Goal: Transaction & Acquisition: Purchase product/service

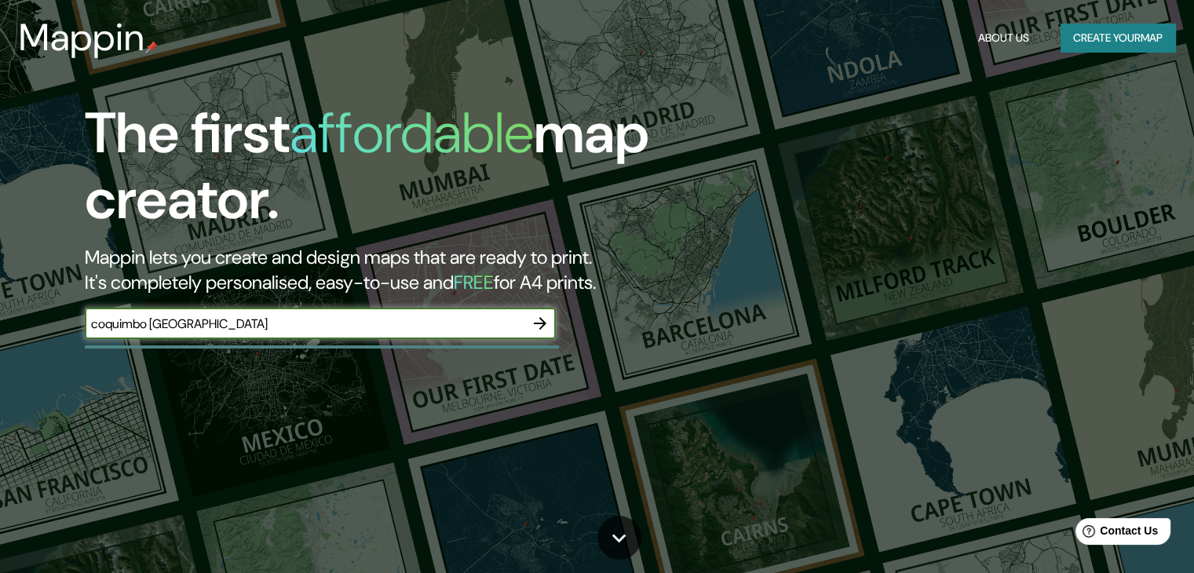
type input "coquimbo [GEOGRAPHIC_DATA]"
click at [524, 325] on input "coquimbo [GEOGRAPHIC_DATA]" at bounding box center [305, 324] width 440 height 18
click at [538, 323] on icon "button" at bounding box center [540, 323] width 13 height 13
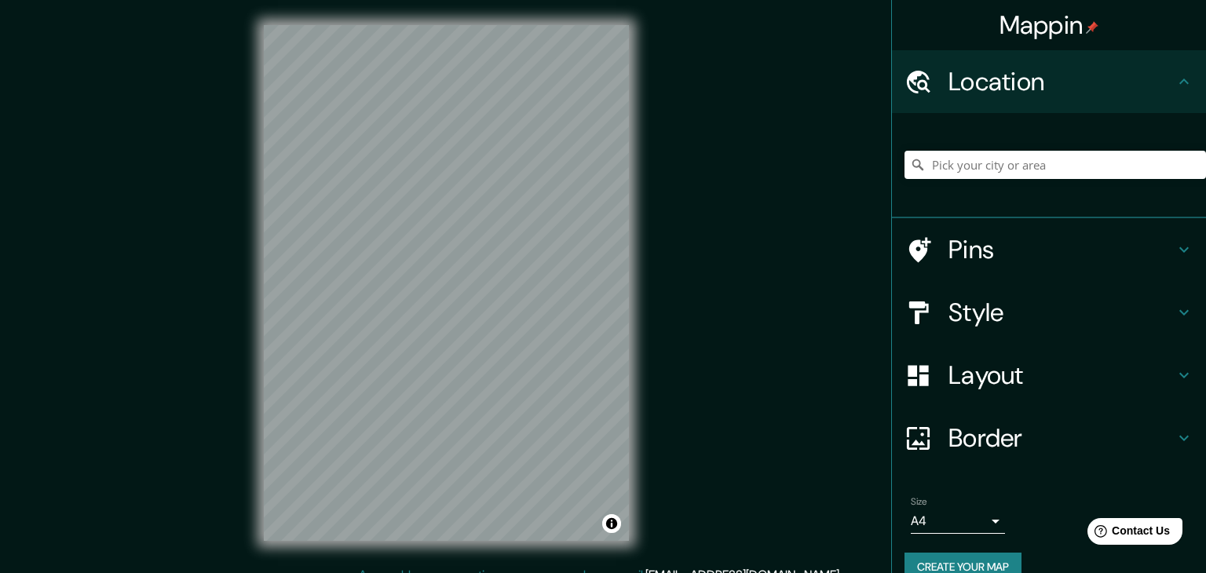
click at [958, 521] on body "Mappin Location Pins Style Layout Border Choose a border. Hint : you can make l…" at bounding box center [603, 286] width 1206 height 573
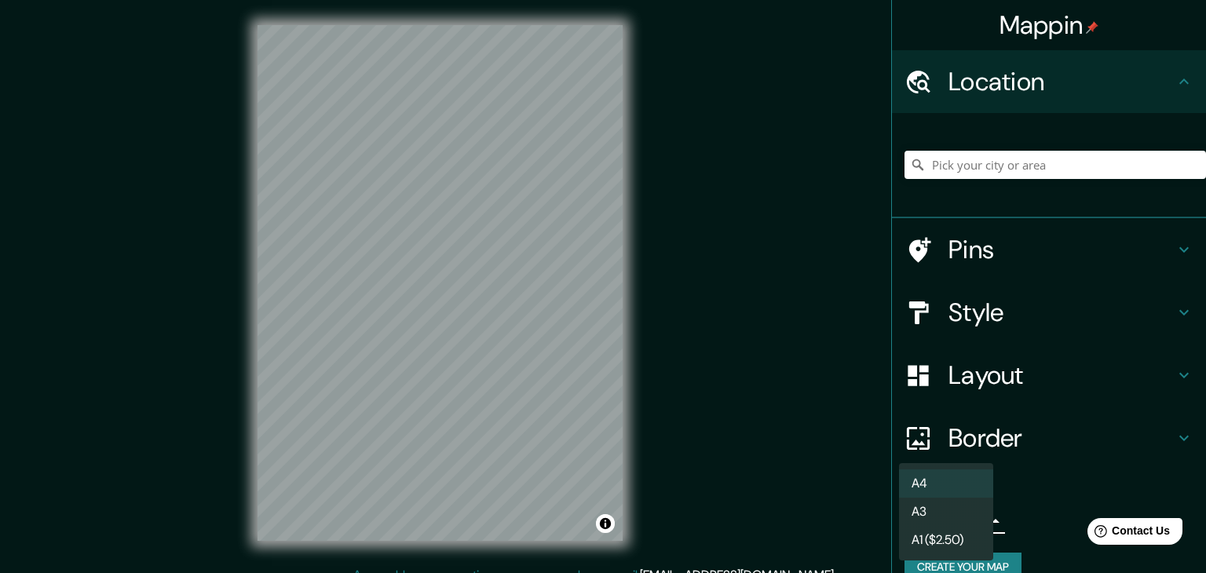
click at [948, 509] on li "A3" at bounding box center [946, 512] width 94 height 28
type input "a4"
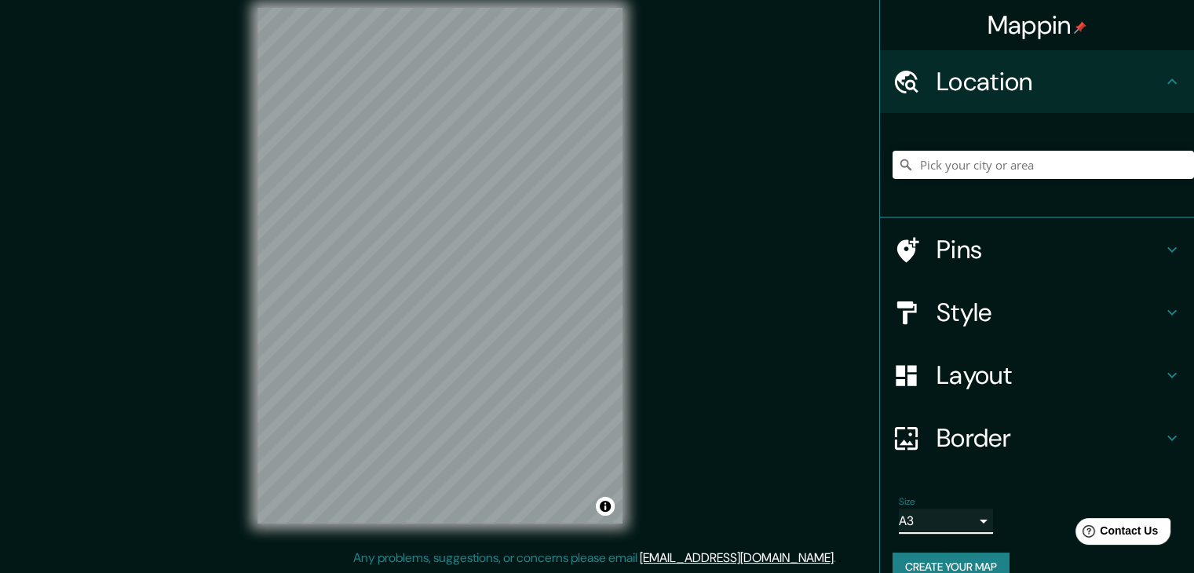
scroll to position [18, 0]
click at [980, 239] on h4 "Pins" at bounding box center [1049, 249] width 226 height 31
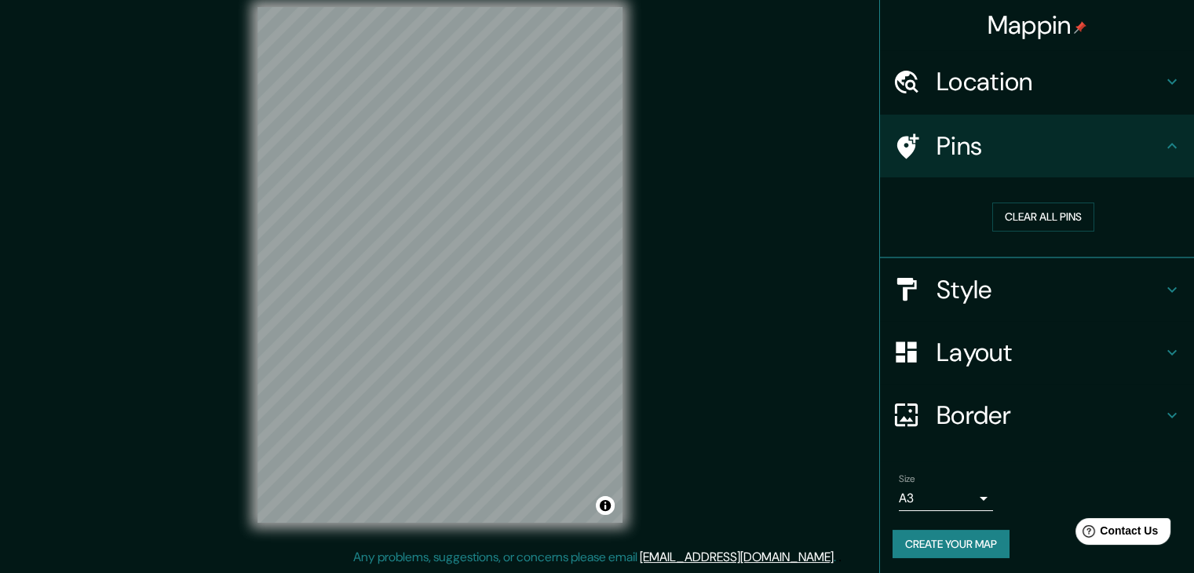
click at [991, 274] on h4 "Style" at bounding box center [1049, 289] width 226 height 31
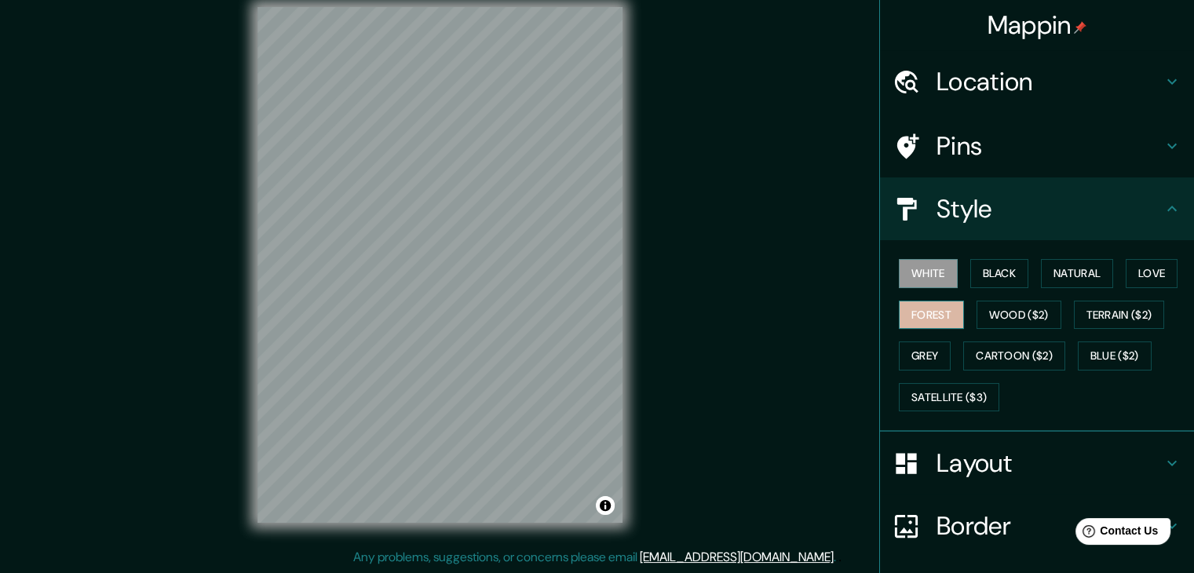
click at [936, 315] on button "Forest" at bounding box center [931, 315] width 65 height 29
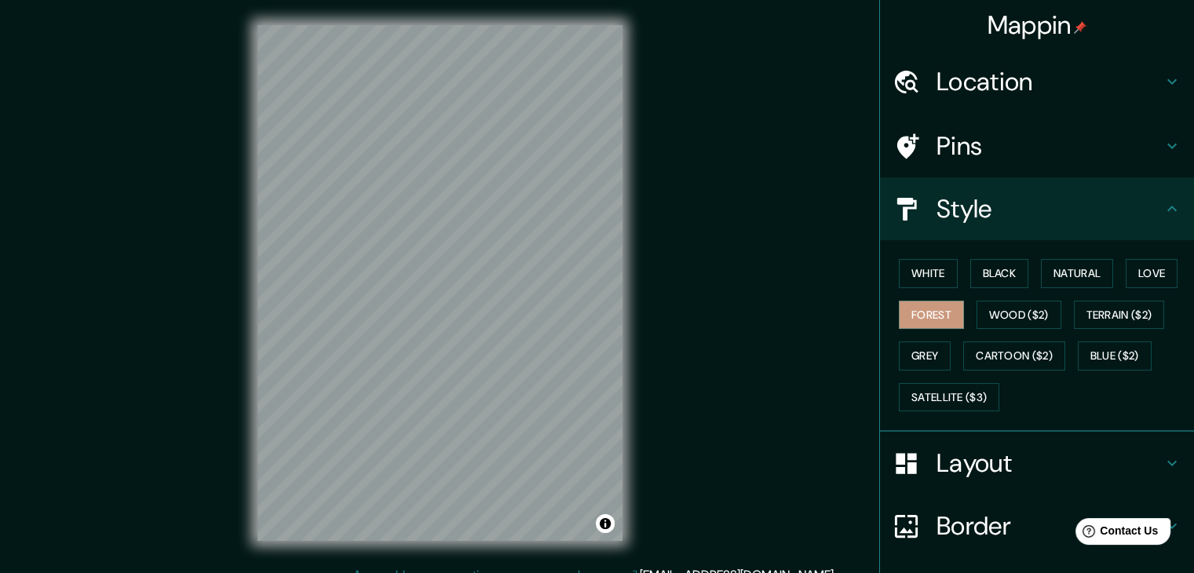
scroll to position [0, 0]
click at [992, 277] on button "Black" at bounding box center [999, 273] width 59 height 29
click at [1041, 274] on button "Natural" at bounding box center [1077, 273] width 72 height 29
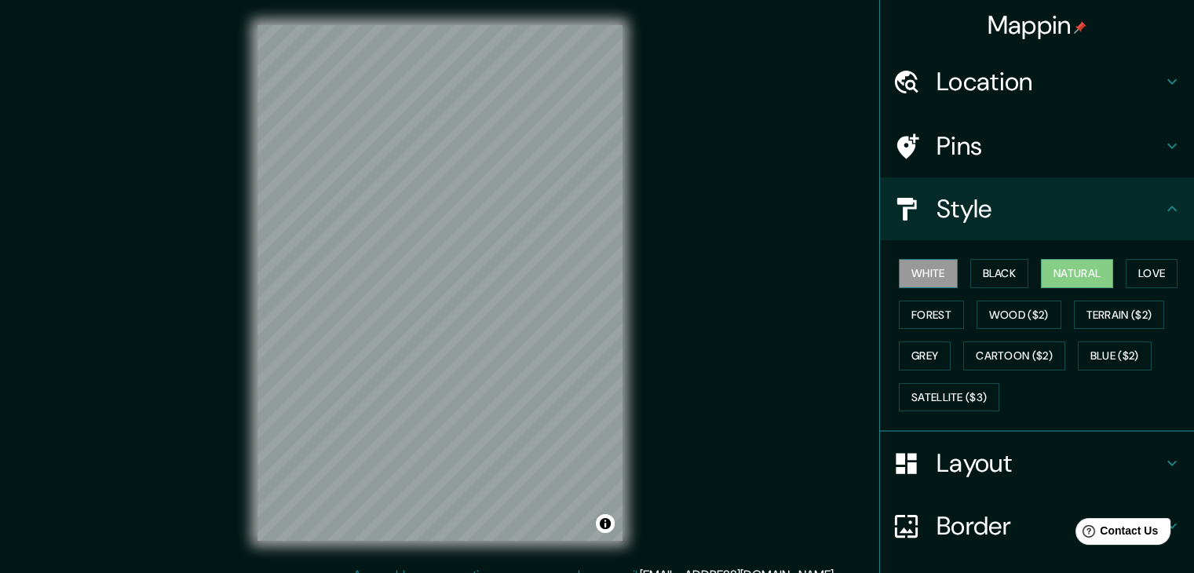
click at [928, 269] on button "White" at bounding box center [928, 273] width 59 height 29
click at [1079, 282] on button "Natural" at bounding box center [1077, 273] width 72 height 29
click at [927, 271] on button "White" at bounding box center [928, 273] width 59 height 29
